Goal: Check status

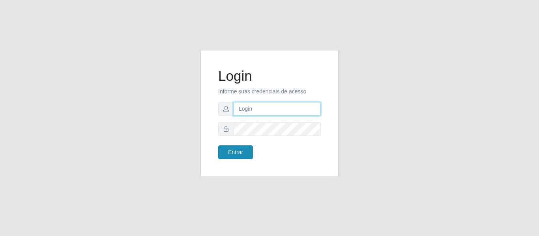
type input "[EMAIL_ADDRESS][DOMAIN_NAME]"
click at [238, 151] on button "Entrar" at bounding box center [235, 153] width 35 height 14
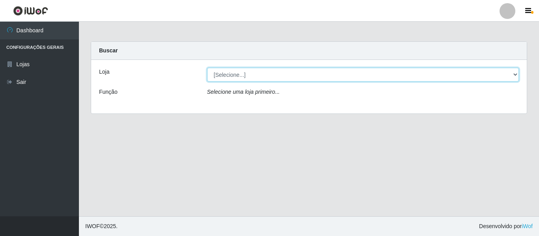
click at [242, 81] on select "[Selecione...] Hiper Queiroz - [GEOGRAPHIC_DATA]" at bounding box center [363, 75] width 312 height 14
select select "497"
click at [207, 68] on select "[Selecione...] Hiper Queiroz - [GEOGRAPHIC_DATA]" at bounding box center [363, 75] width 312 height 14
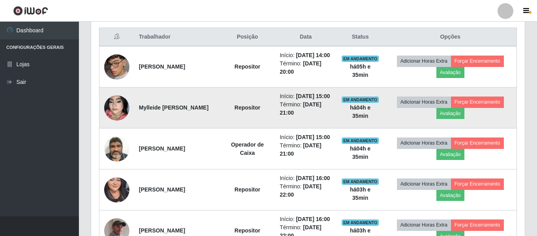
scroll to position [216, 0]
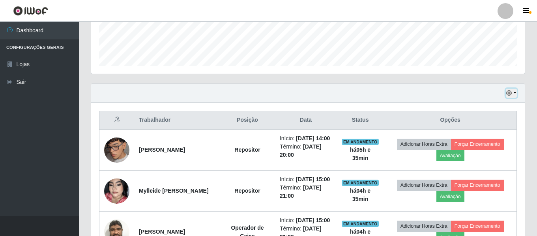
click at [514, 94] on button "button" at bounding box center [511, 93] width 11 height 9
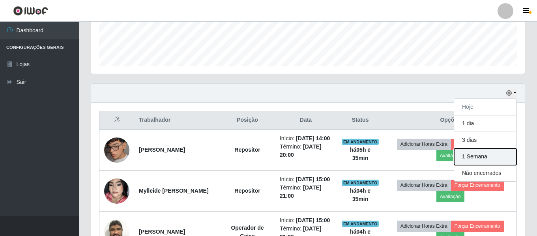
click at [479, 158] on button "1 Semana" at bounding box center [485, 157] width 62 height 17
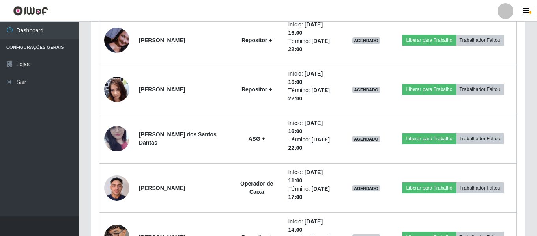
scroll to position [749, 0]
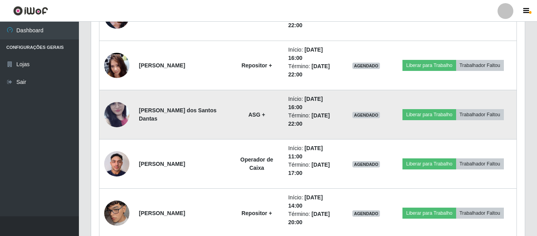
click at [113, 118] on img at bounding box center [116, 115] width 25 height 56
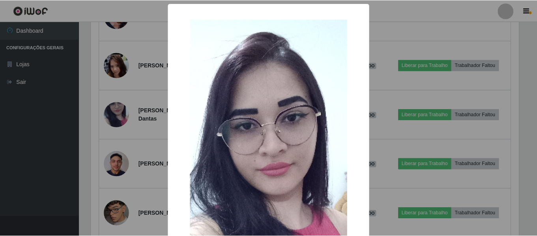
scroll to position [39, 0]
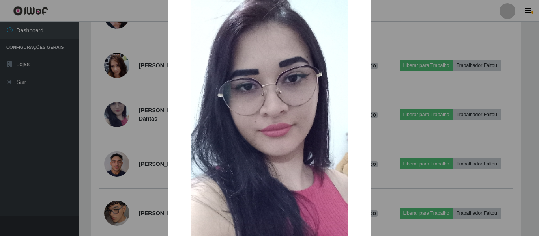
click at [120, 114] on div "× OK Cancel" at bounding box center [269, 118] width 539 height 236
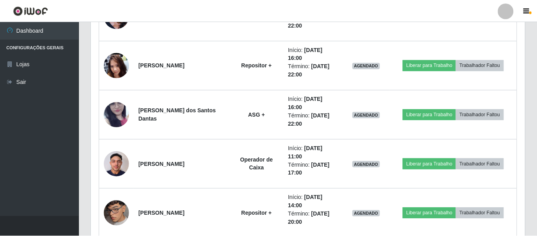
scroll to position [164, 434]
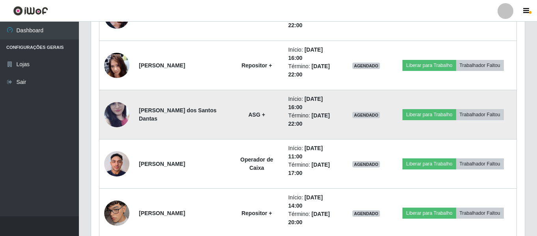
click at [114, 114] on img at bounding box center [116, 115] width 25 height 56
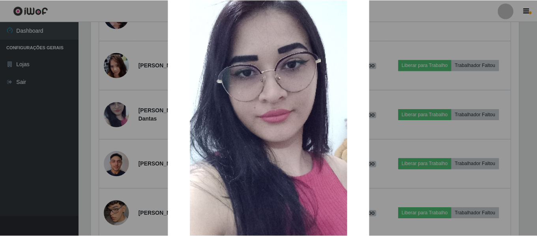
scroll to position [39, 0]
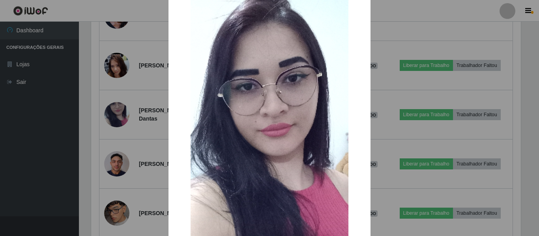
click at [387, 41] on div "× OK Cancel" at bounding box center [269, 118] width 539 height 236
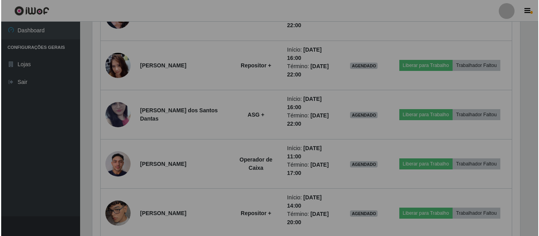
scroll to position [164, 434]
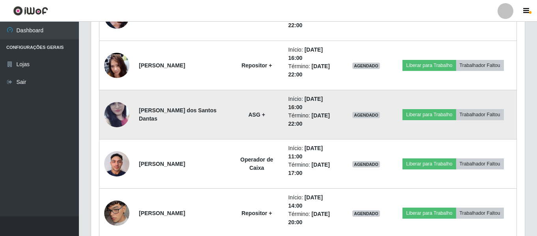
click at [109, 119] on img at bounding box center [116, 115] width 25 height 56
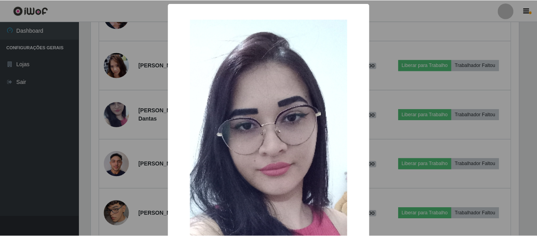
scroll to position [39, 0]
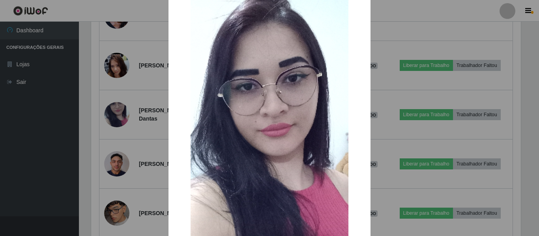
click at [424, 16] on div "× OK Cancel" at bounding box center [269, 118] width 539 height 236
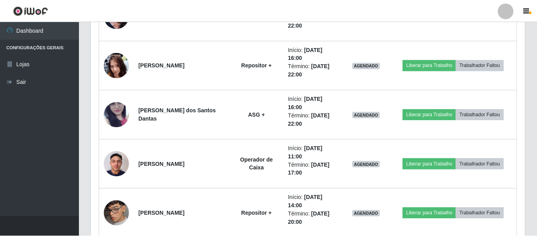
scroll to position [164, 434]
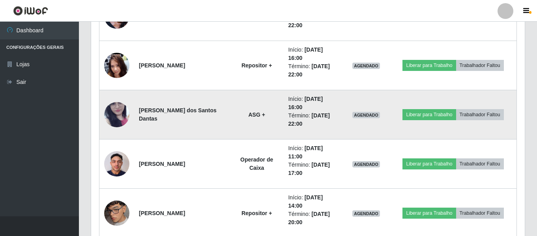
click at [116, 107] on img at bounding box center [116, 115] width 25 height 56
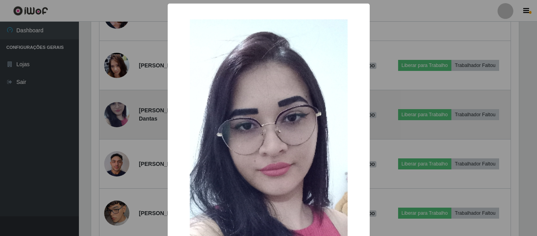
scroll to position [164, 430]
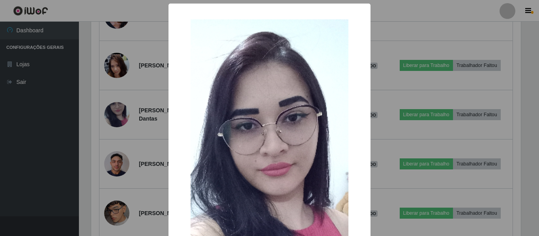
click at [375, 32] on div "× OK Cancel" at bounding box center [269, 118] width 539 height 236
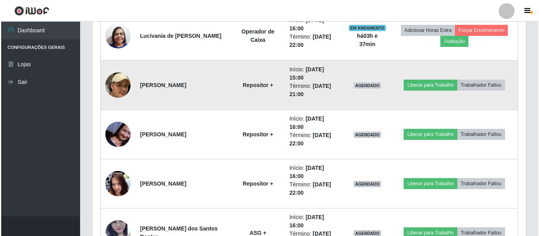
scroll to position [670, 0]
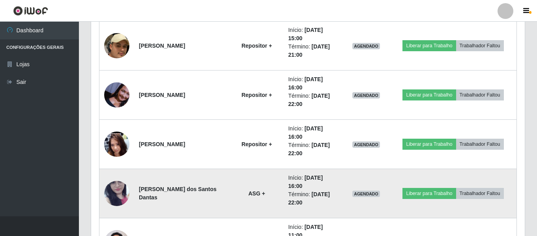
click at [115, 201] on img at bounding box center [116, 194] width 25 height 56
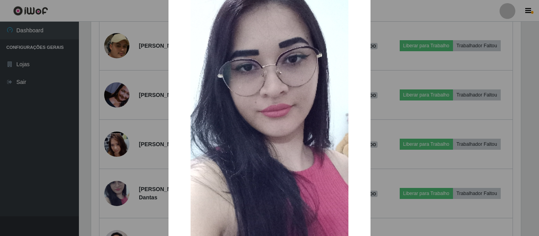
scroll to position [39, 0]
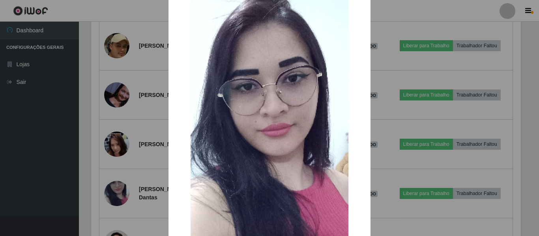
click at [448, 27] on div "× OK Cancel" at bounding box center [269, 118] width 539 height 236
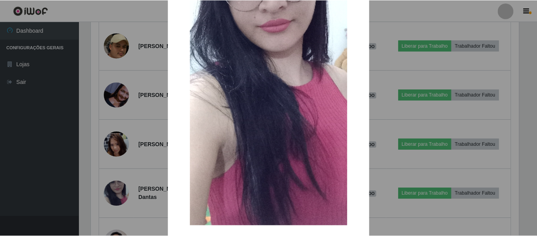
scroll to position [184, 0]
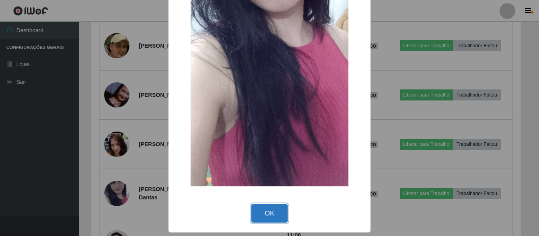
click at [269, 208] on button "OK" at bounding box center [269, 214] width 37 height 19
click at [270, 208] on div "× OK Cancel" at bounding box center [269, 118] width 539 height 236
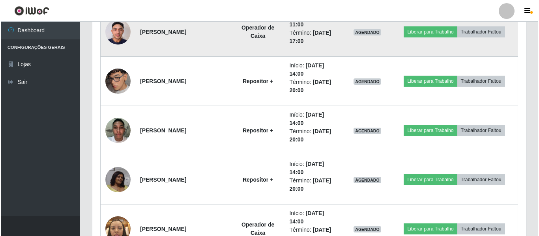
scroll to position [868, 0]
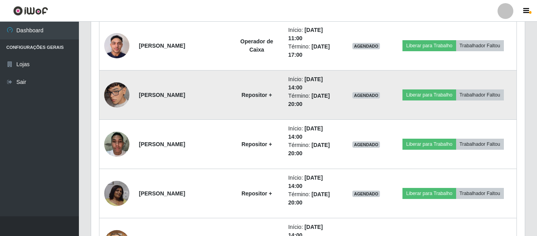
click at [126, 96] on img at bounding box center [116, 95] width 25 height 45
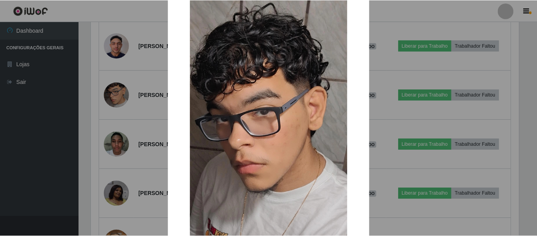
scroll to position [39, 0]
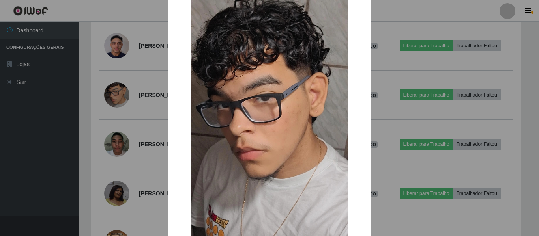
click at [123, 159] on div "× OK Cancel" at bounding box center [269, 118] width 539 height 236
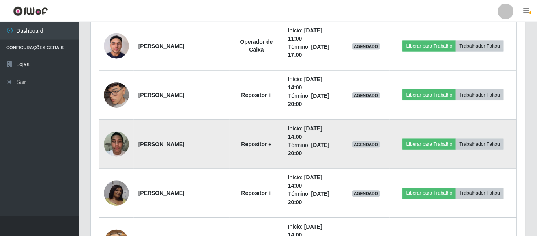
scroll to position [164, 434]
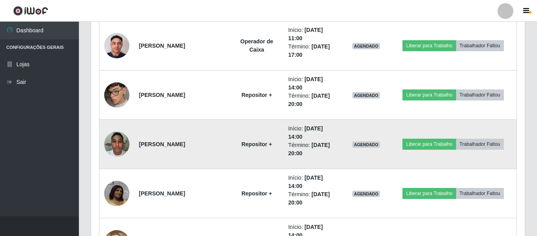
click at [116, 148] on img at bounding box center [116, 145] width 25 height 34
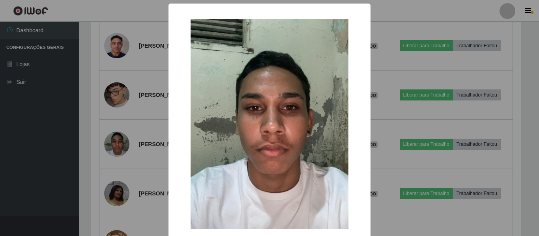
click at [219, 119] on img at bounding box center [270, 124] width 158 height 210
click at [137, 168] on div "× OK Cancel" at bounding box center [269, 118] width 539 height 236
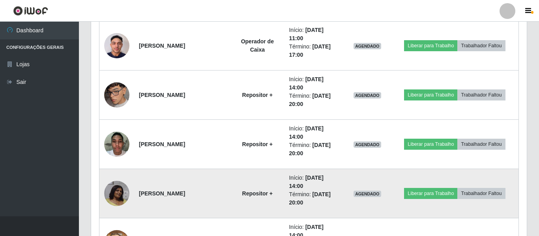
scroll to position [164, 434]
click at [126, 193] on img at bounding box center [116, 193] width 25 height 25
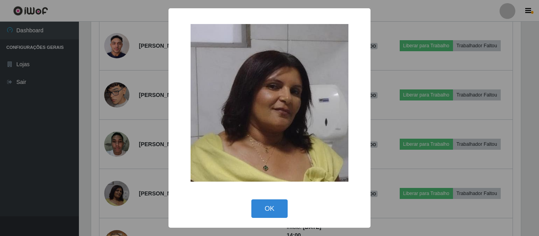
click at [134, 192] on div "× OK Cancel" at bounding box center [269, 118] width 539 height 236
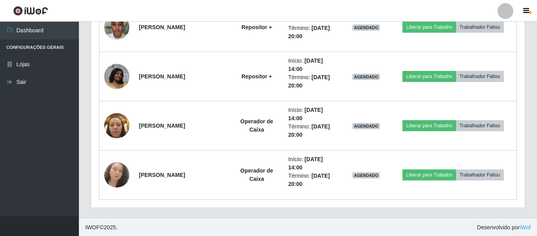
scroll to position [986, 0]
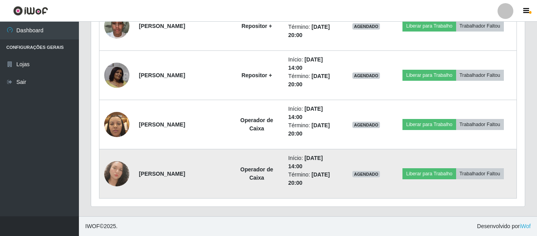
click at [121, 175] on img at bounding box center [116, 173] width 25 height 25
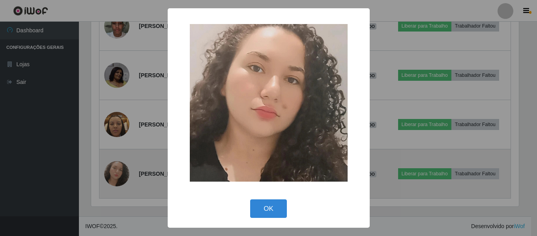
scroll to position [164, 430]
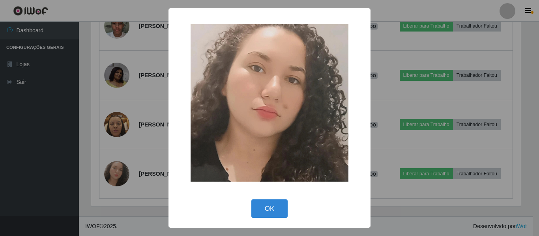
click at [118, 156] on div "× OK Cancel" at bounding box center [269, 118] width 539 height 236
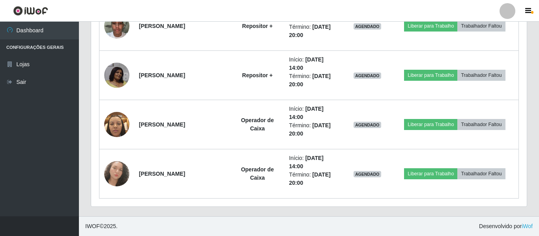
scroll to position [164, 434]
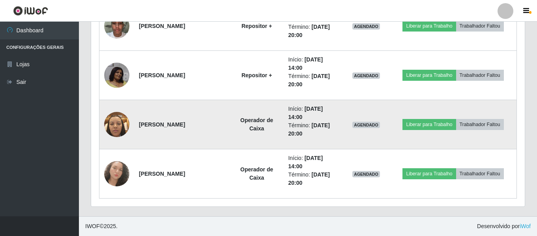
click at [114, 130] on img at bounding box center [116, 125] width 25 height 34
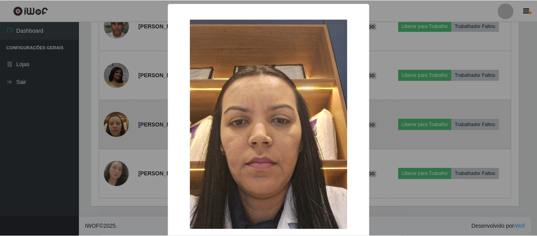
scroll to position [0, 0]
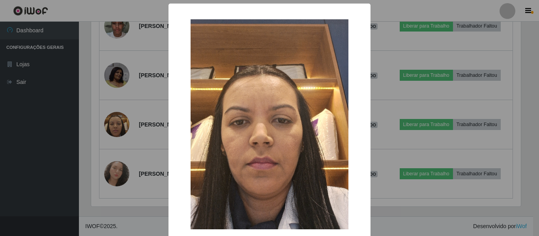
click at [113, 121] on div "× OK Cancel" at bounding box center [269, 118] width 539 height 236
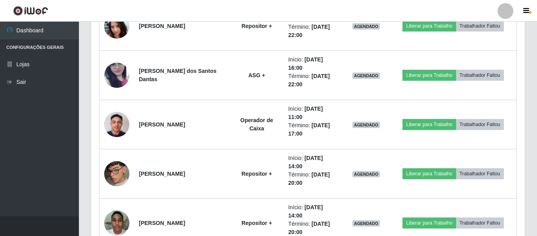
click at [113, 121] on img at bounding box center [116, 125] width 25 height 34
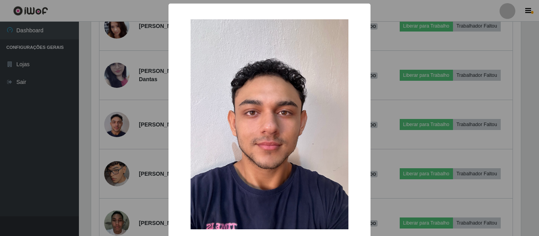
click at [113, 121] on div "× OK Cancel" at bounding box center [269, 118] width 539 height 236
